Goal: Information Seeking & Learning: Learn about a topic

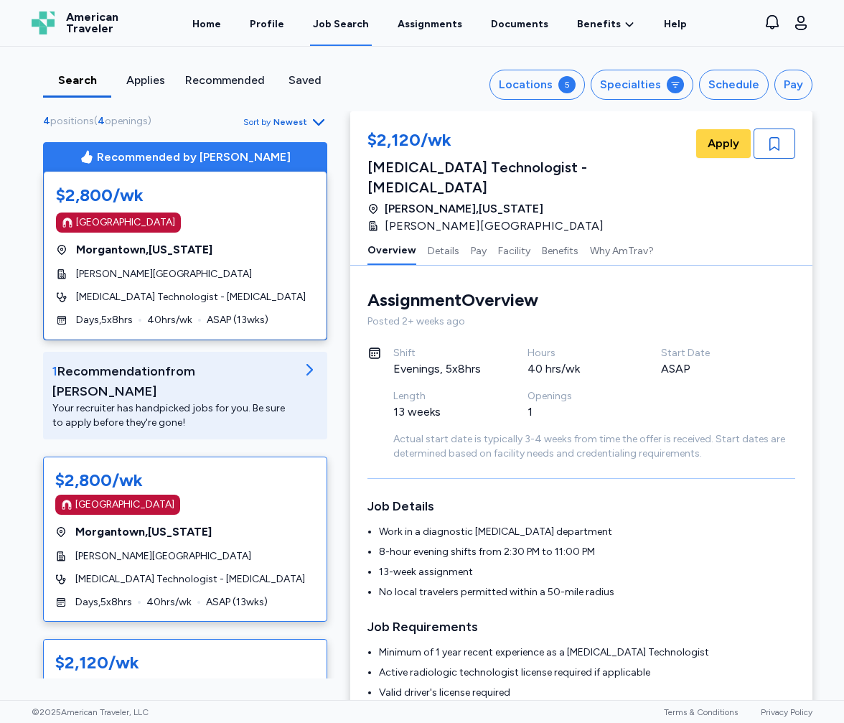
scroll to position [287, 0]
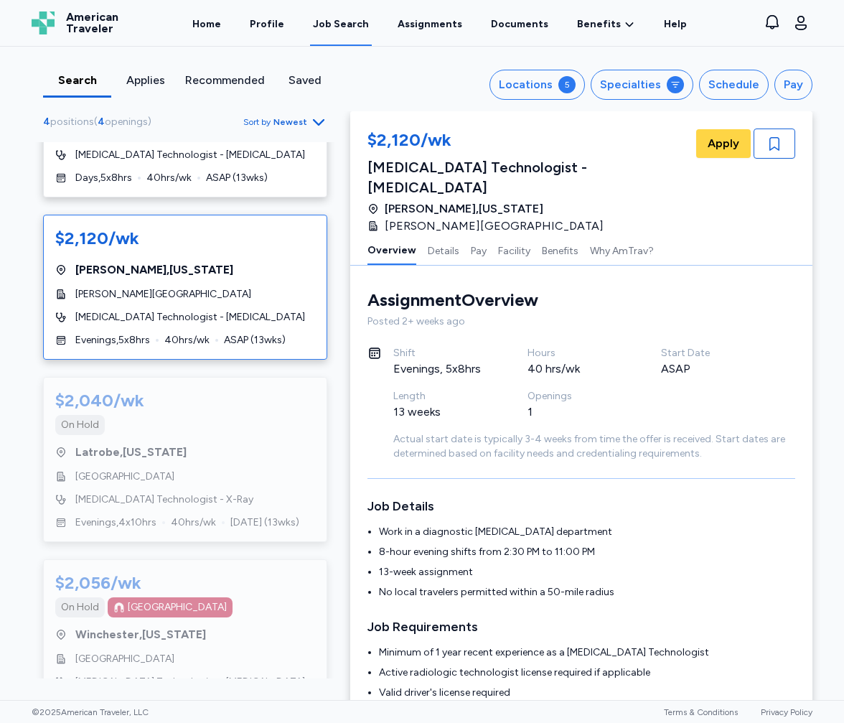
scroll to position [431, 0]
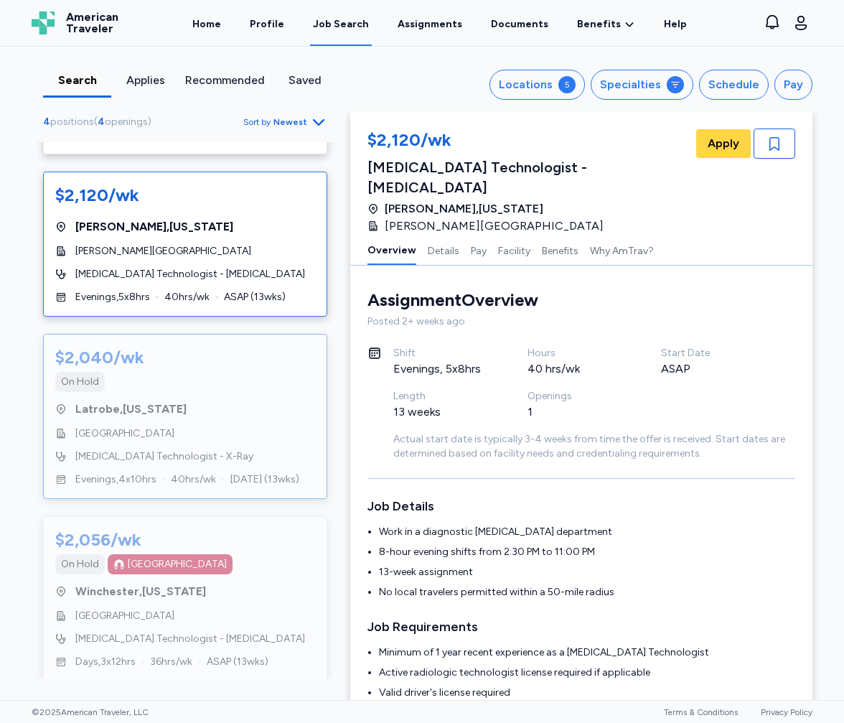
scroll to position [144, 0]
